Goal: Transaction & Acquisition: Subscribe to service/newsletter

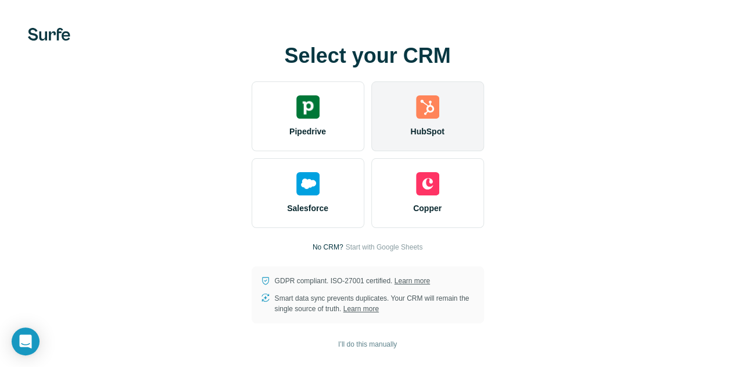
click at [416, 116] on img at bounding box center [427, 106] width 23 height 23
click at [371, 130] on div "HubSpot" at bounding box center [427, 116] width 113 height 70
